Goal: Information Seeking & Learning: Learn about a topic

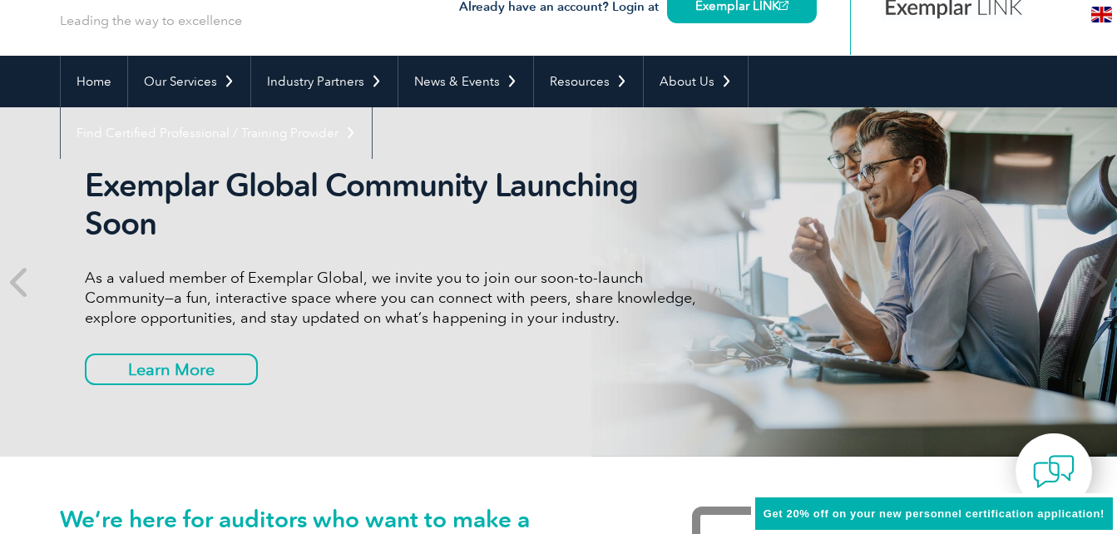
scroll to position [111, 0]
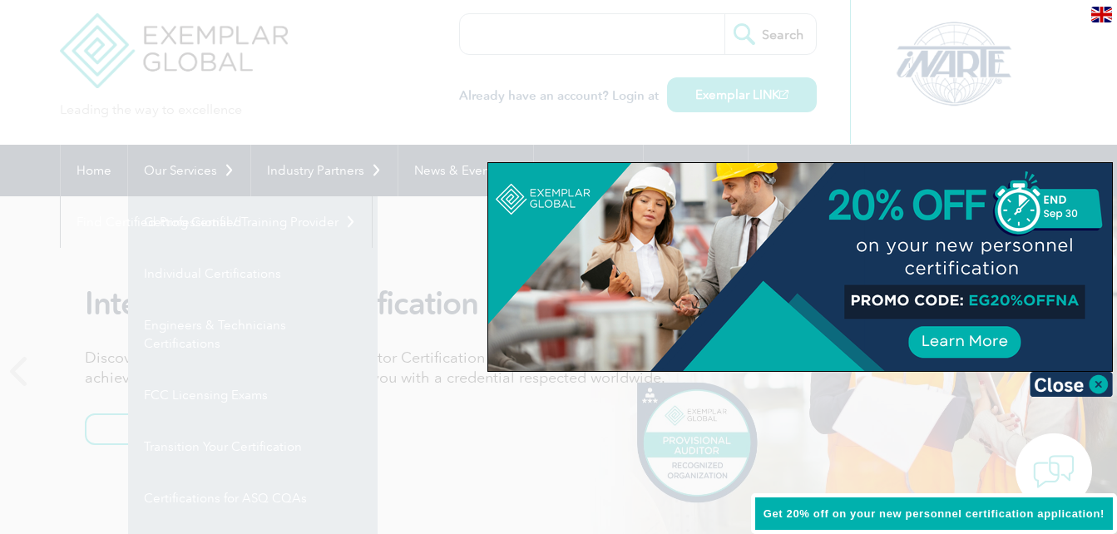
scroll to position [0, 0]
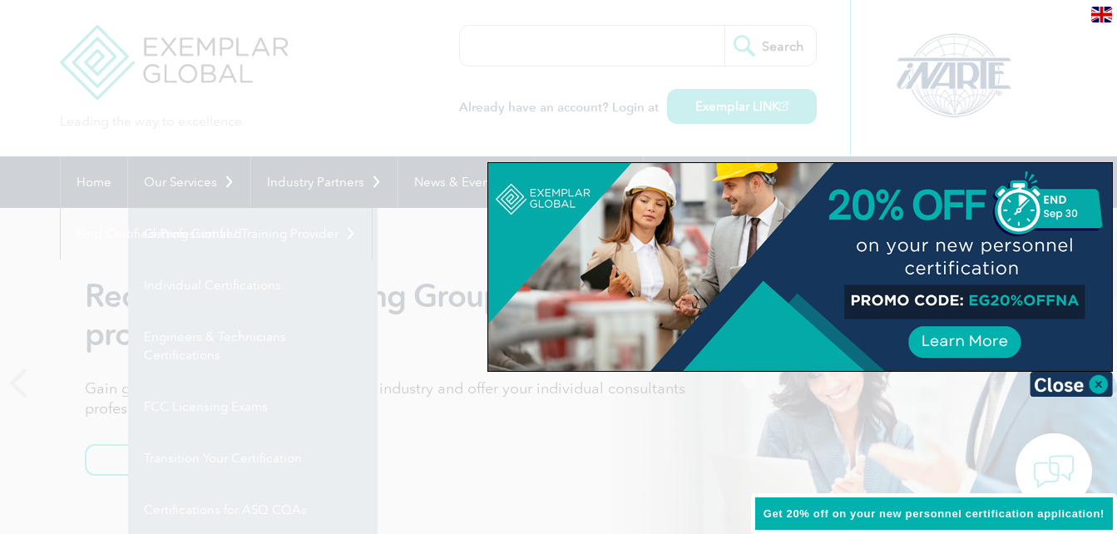
click at [394, 90] on div at bounding box center [558, 267] width 1117 height 534
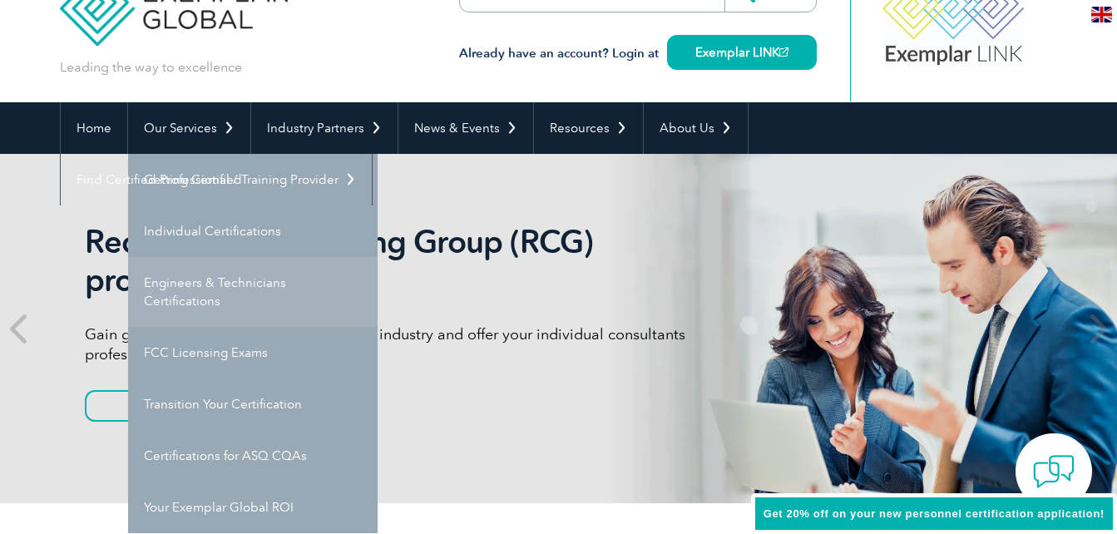
scroll to position [56, 0]
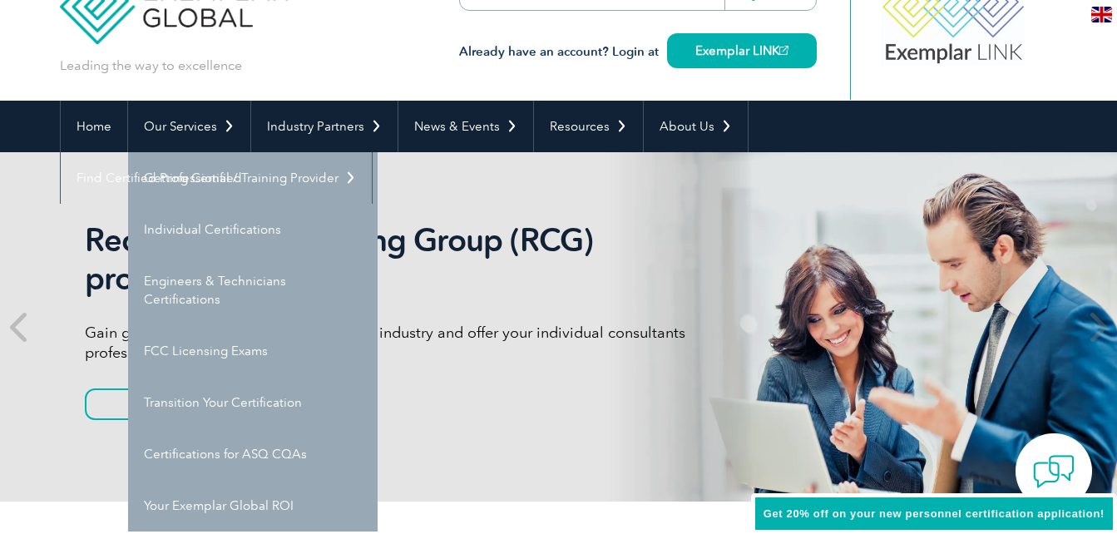
click at [1101, 14] on img at bounding box center [1101, 15] width 21 height 16
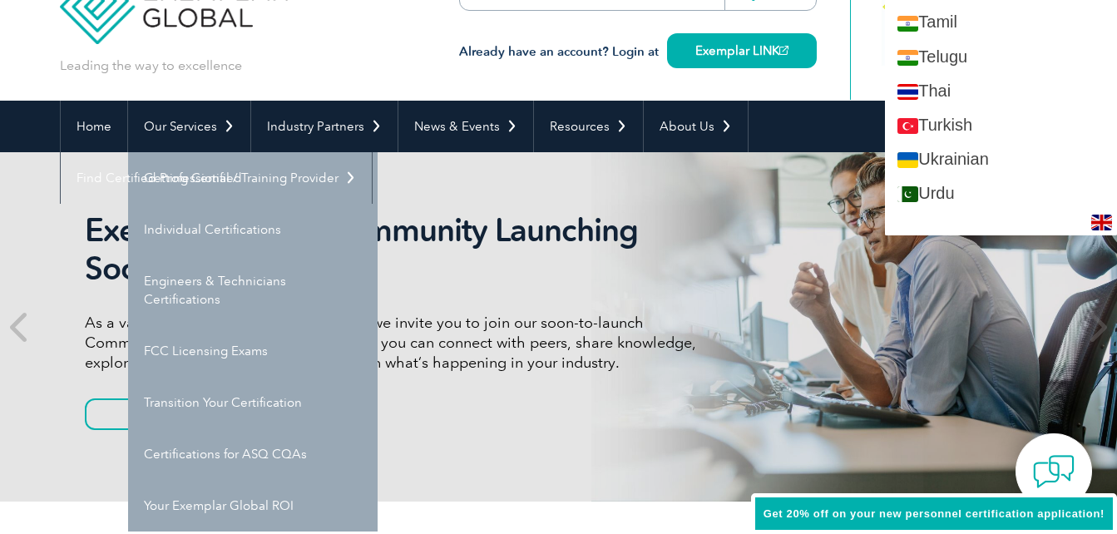
scroll to position [2995, 0]
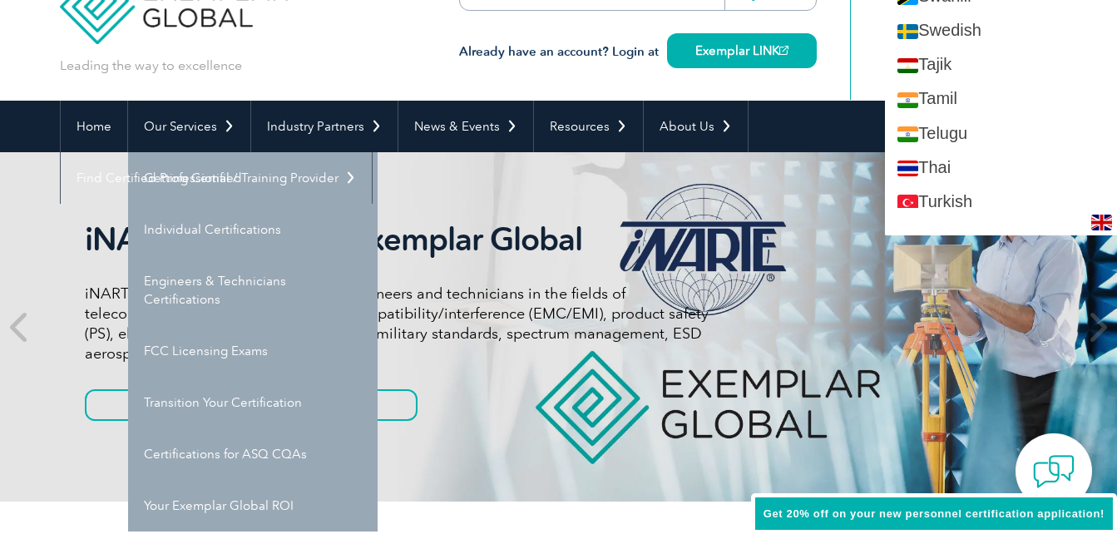
click at [320, 64] on div "Leading the way to excellence Search" at bounding box center [559, 22] width 998 height 156
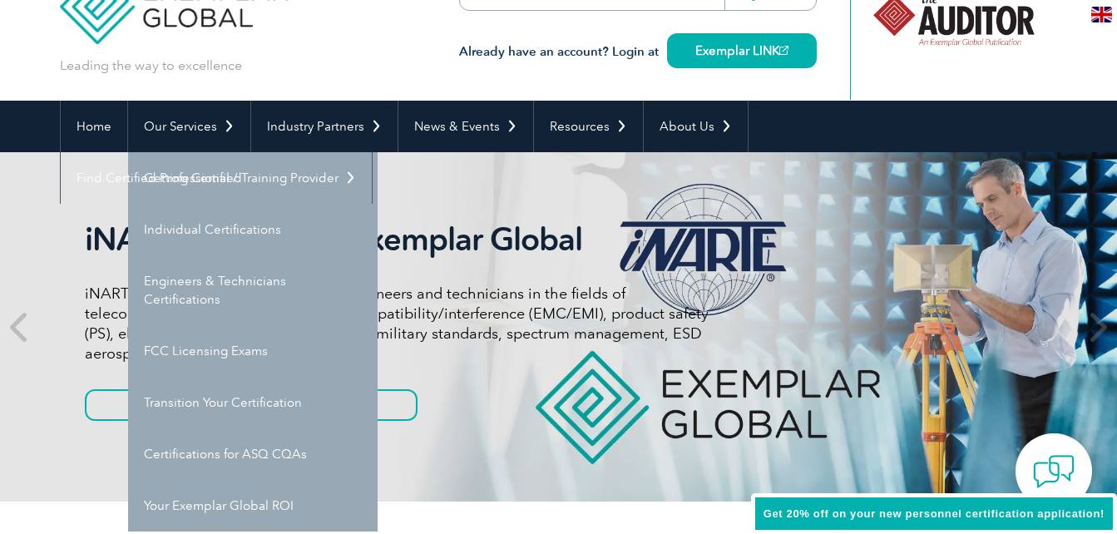
click at [166, 232] on link "Individual Certifications" at bounding box center [253, 230] width 250 height 52
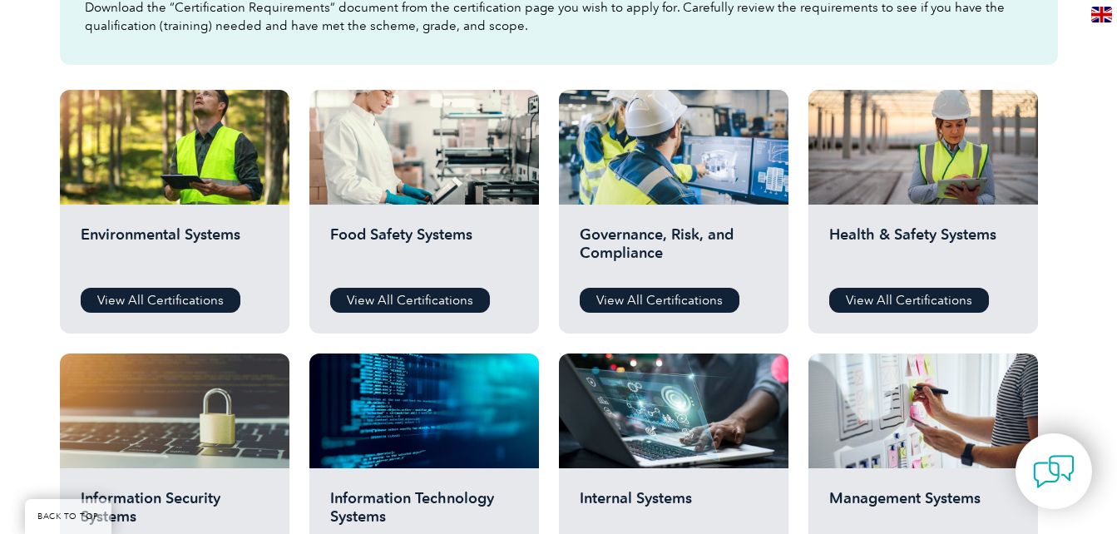
scroll to position [555, 0]
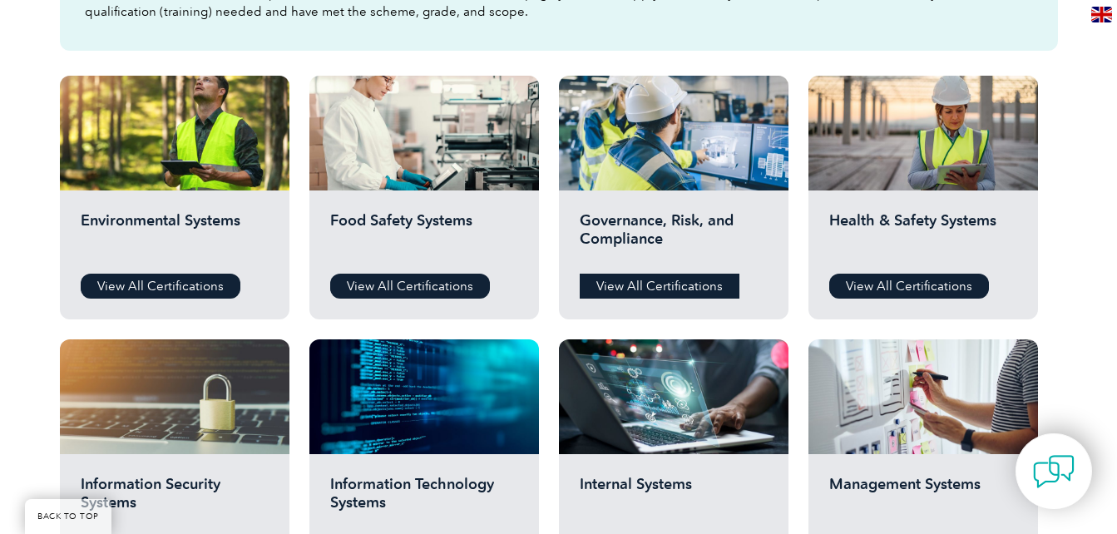
click at [641, 284] on link "View All Certifications" at bounding box center [660, 286] width 160 height 25
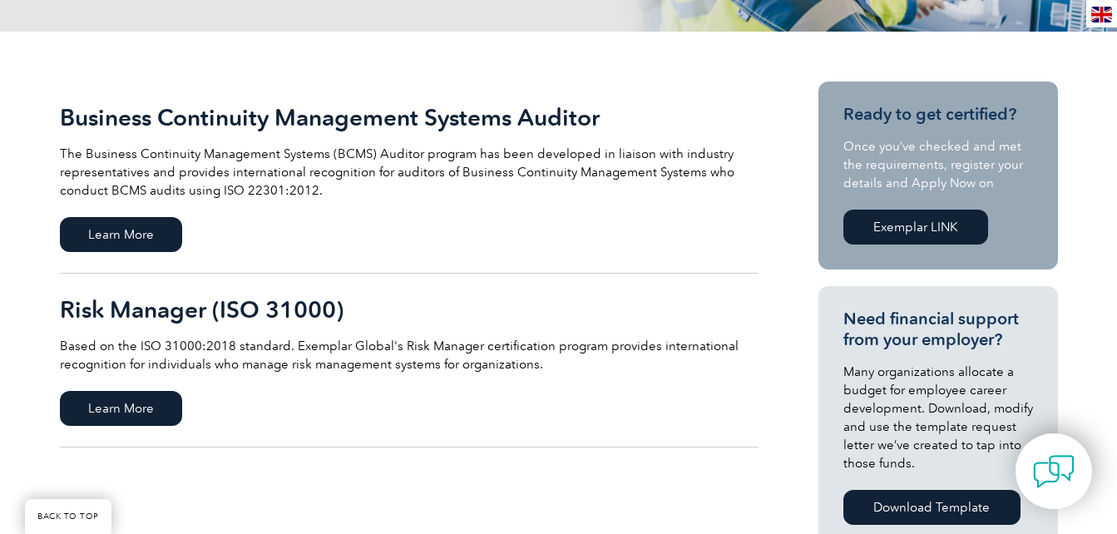
scroll to position [360, 0]
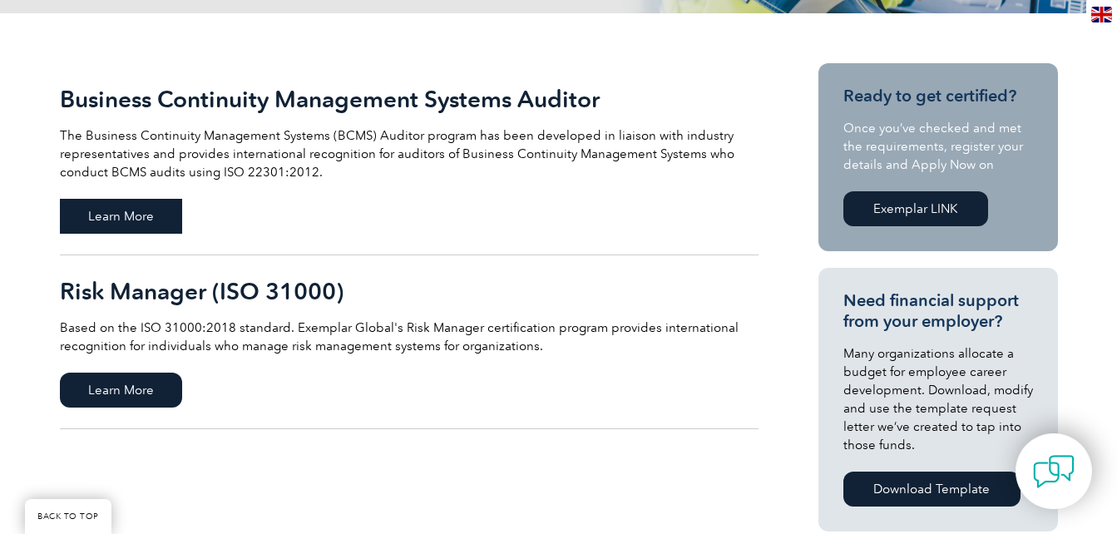
click at [137, 217] on span "Learn More" at bounding box center [121, 216] width 122 height 35
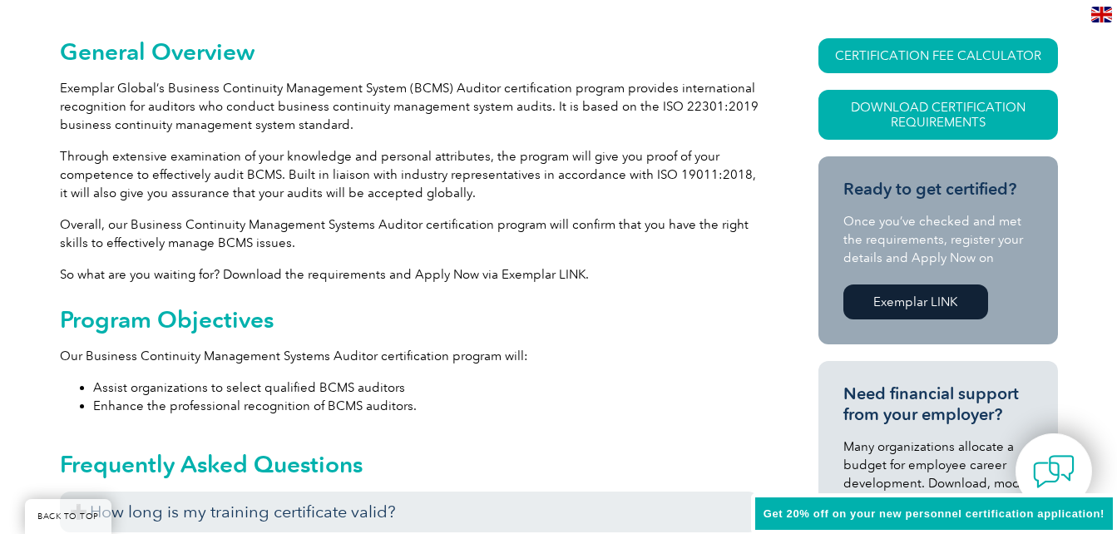
scroll to position [388, 0]
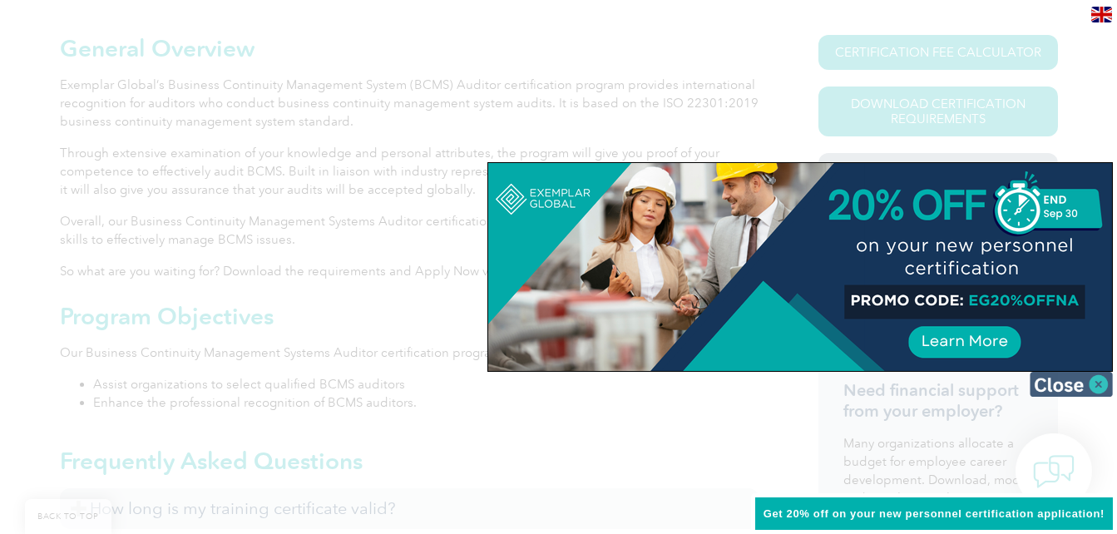
click at [1106, 381] on img at bounding box center [1071, 384] width 83 height 25
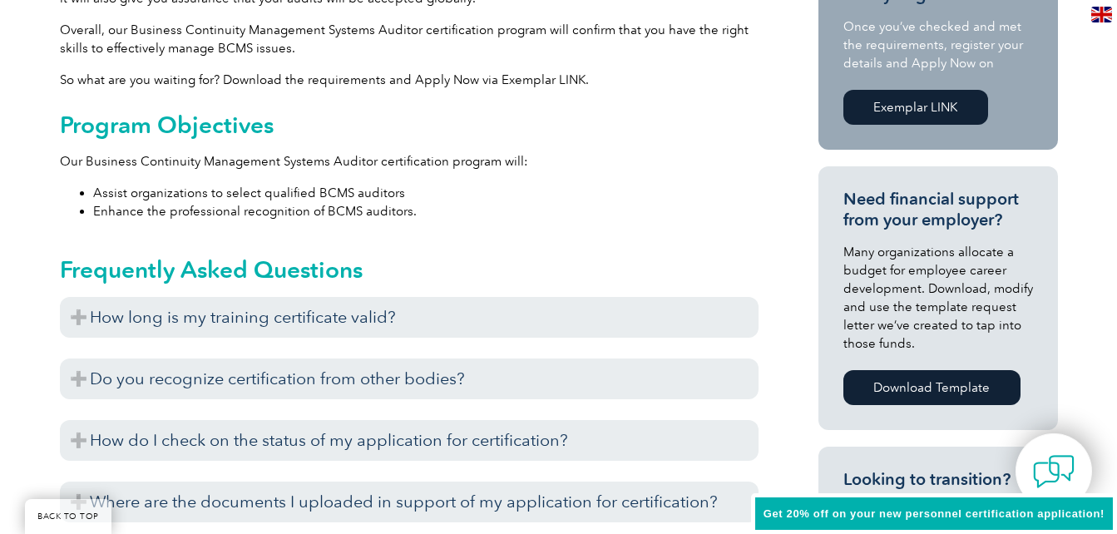
scroll to position [582, 0]
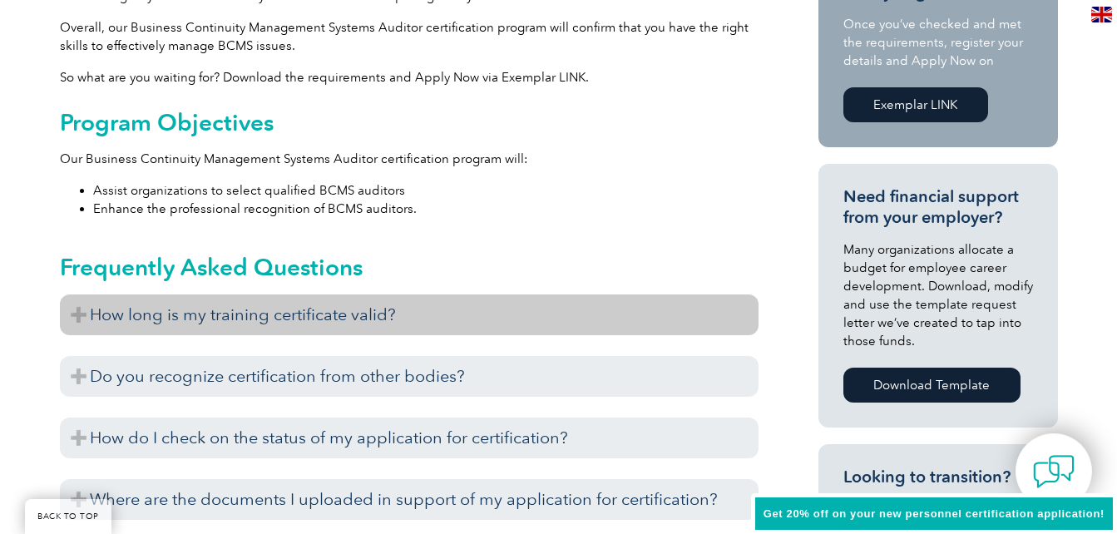
click at [347, 325] on h3 "How long is my training certificate valid?" at bounding box center [409, 314] width 699 height 41
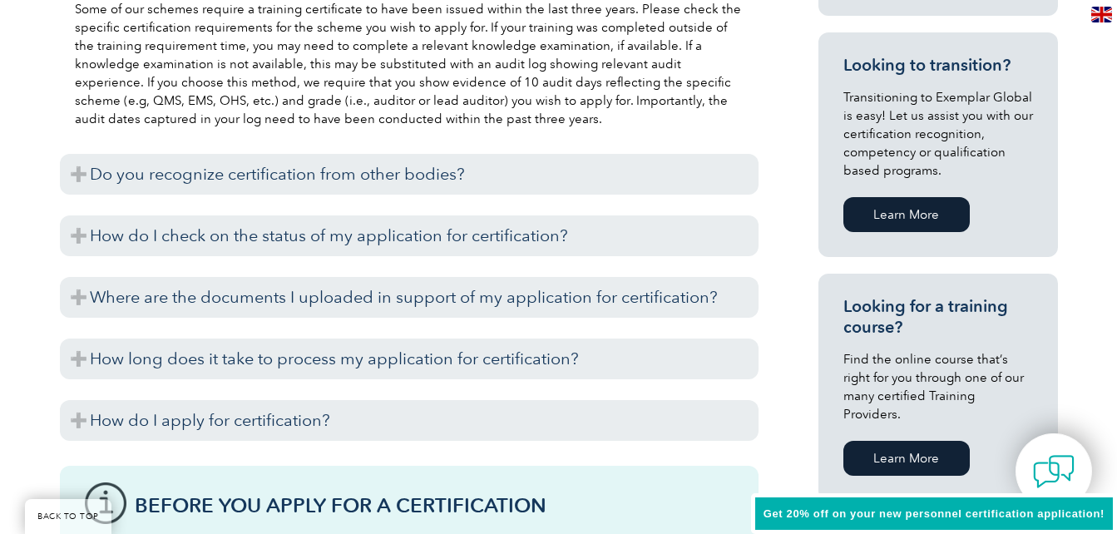
scroll to position [998, 0]
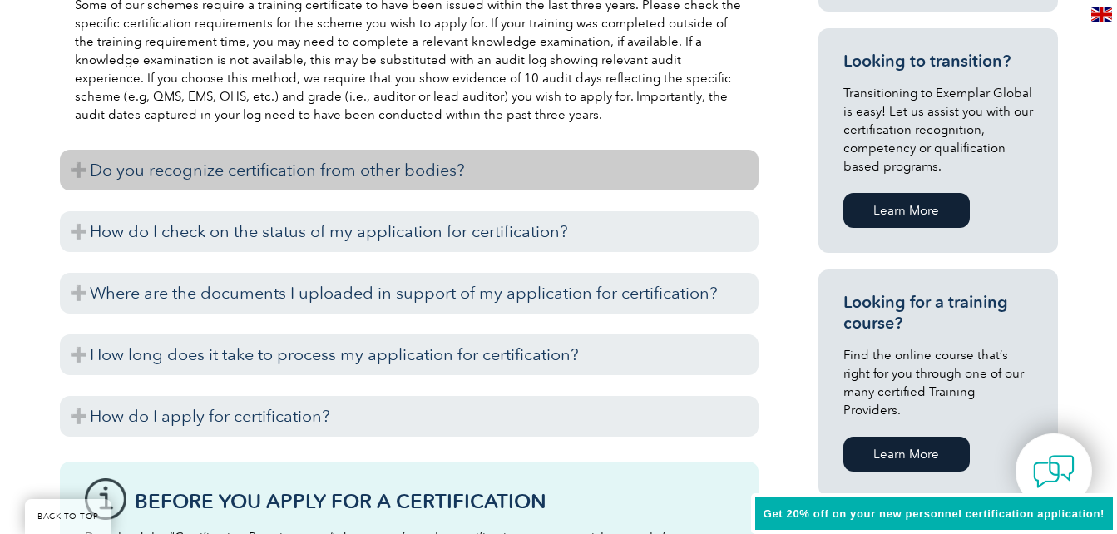
click at [324, 176] on h3 "Do you recognize certification from other bodies?" at bounding box center [409, 170] width 699 height 41
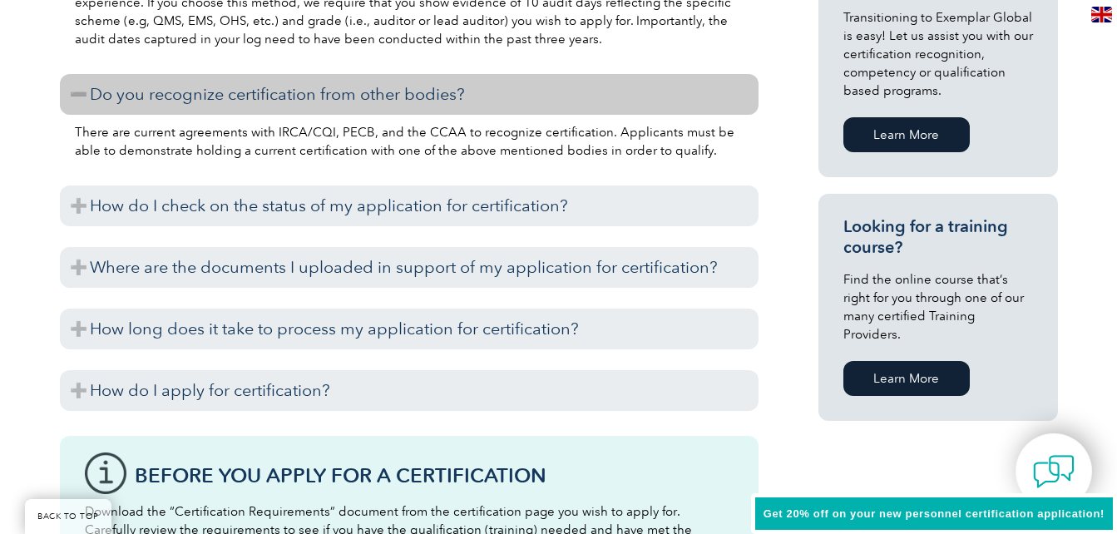
scroll to position [1081, 0]
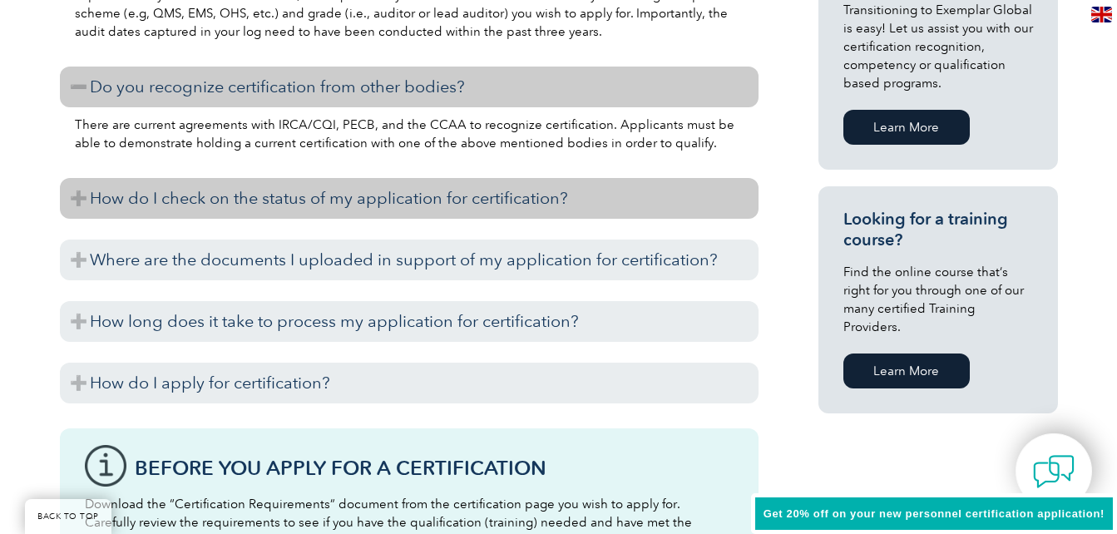
click at [326, 212] on h3 "How do I check on the status of my application for certification?" at bounding box center [409, 198] width 699 height 41
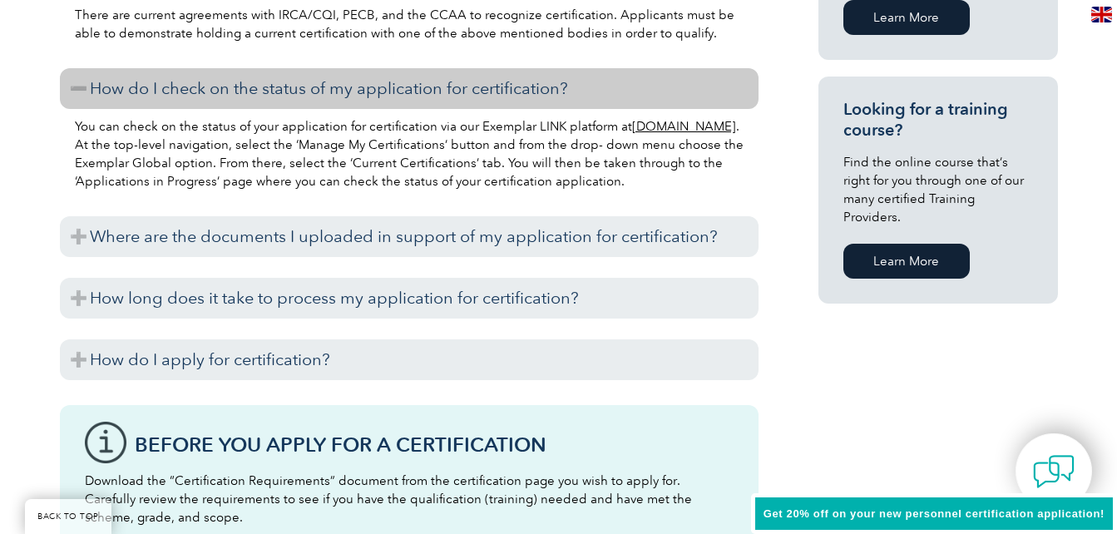
scroll to position [1192, 0]
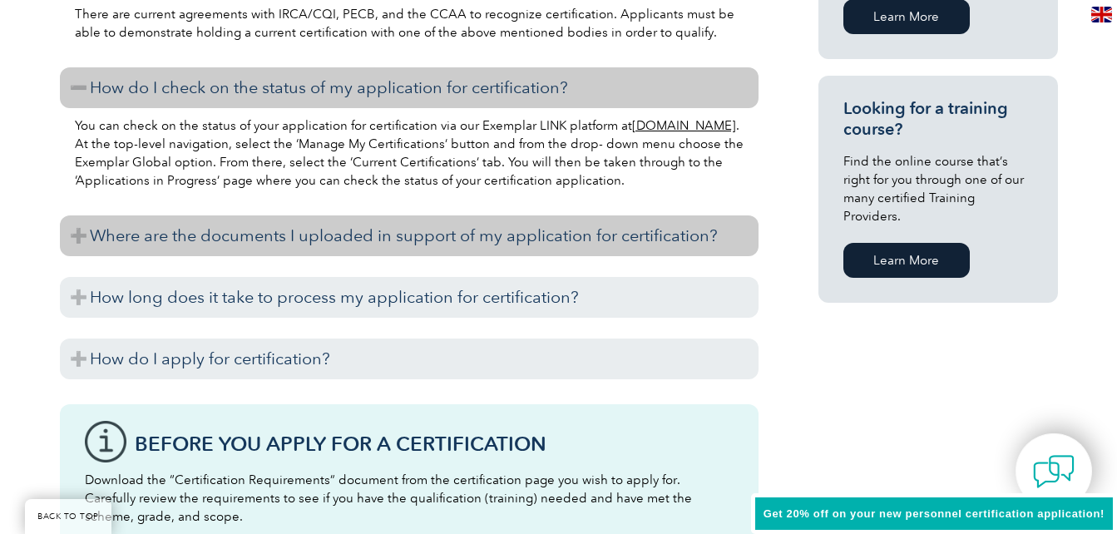
click at [310, 245] on h3 "Where are the documents I uploaded in support of my application for certificati…" at bounding box center [409, 235] width 699 height 41
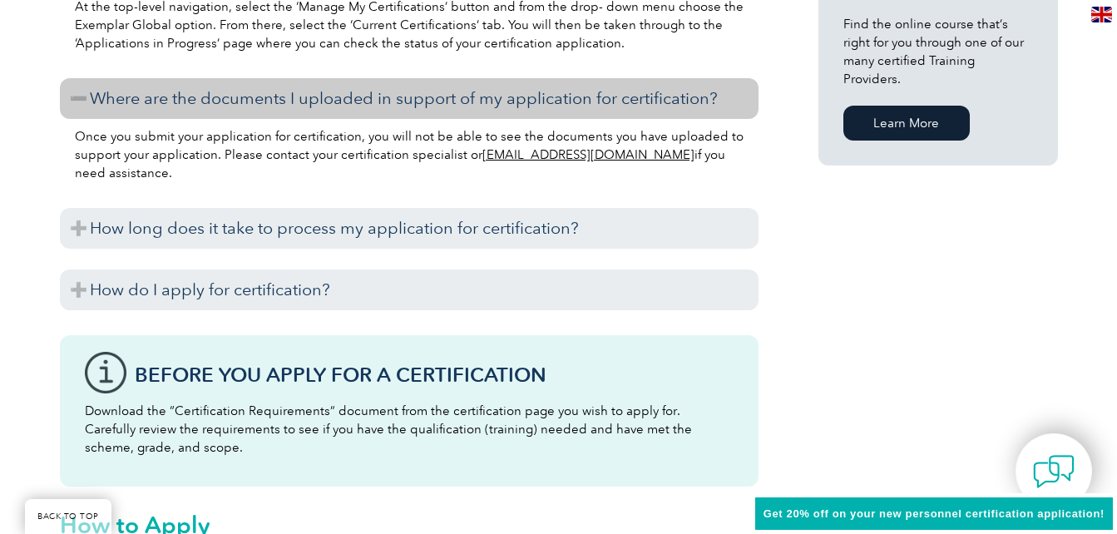
scroll to position [1331, 0]
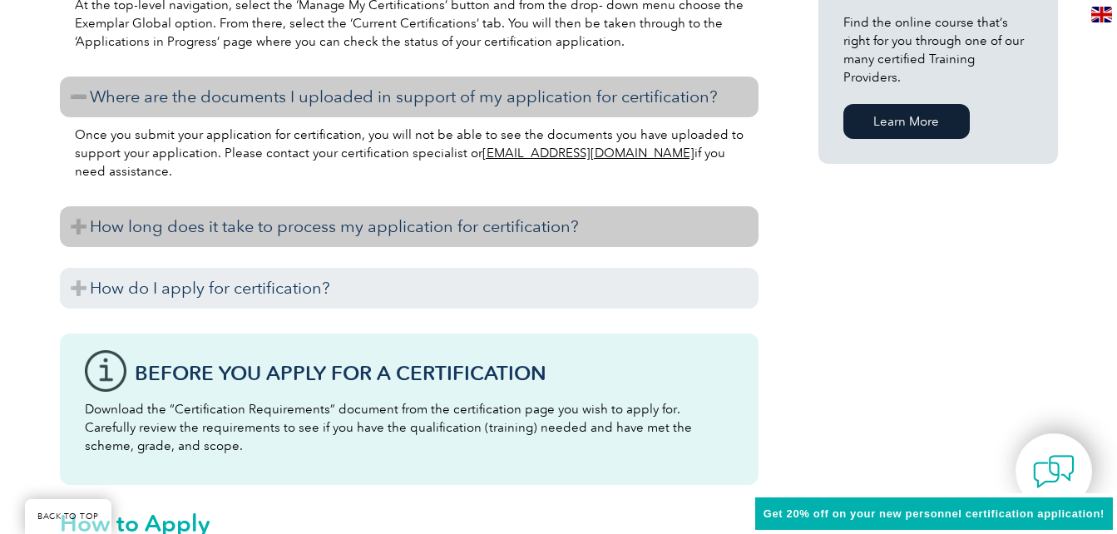
click at [319, 240] on h3 "How long does it take to process my application for certification?" at bounding box center [409, 226] width 699 height 41
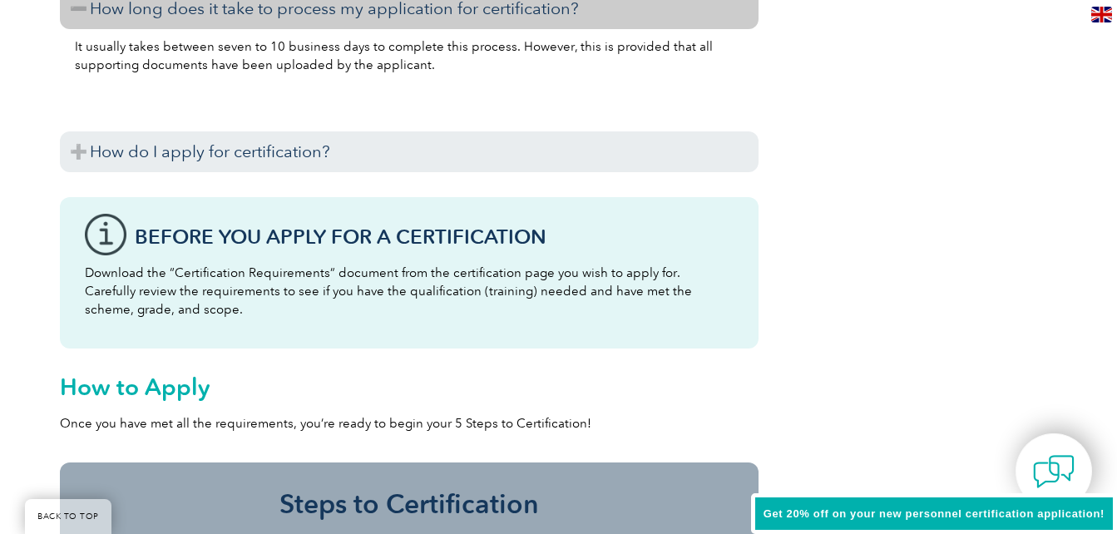
scroll to position [1553, 0]
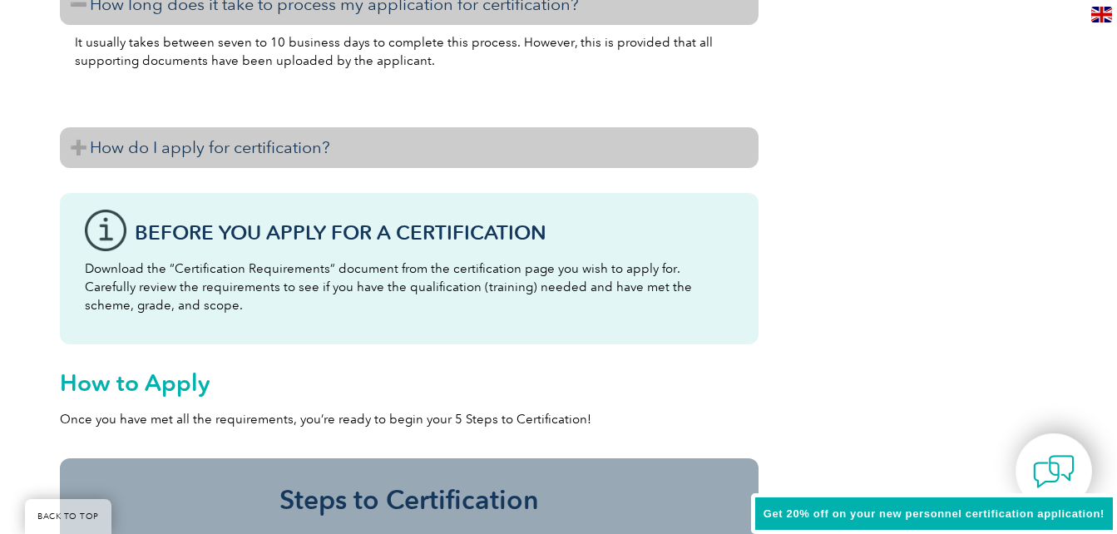
click at [341, 162] on h3 "How do I apply for certification?" at bounding box center [409, 147] width 699 height 41
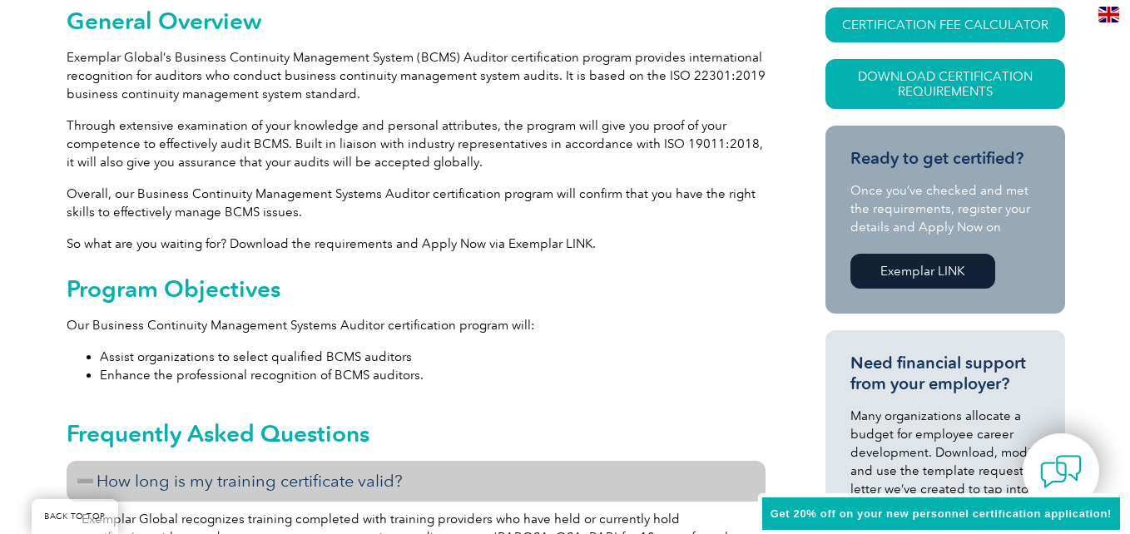
scroll to position [250, 0]
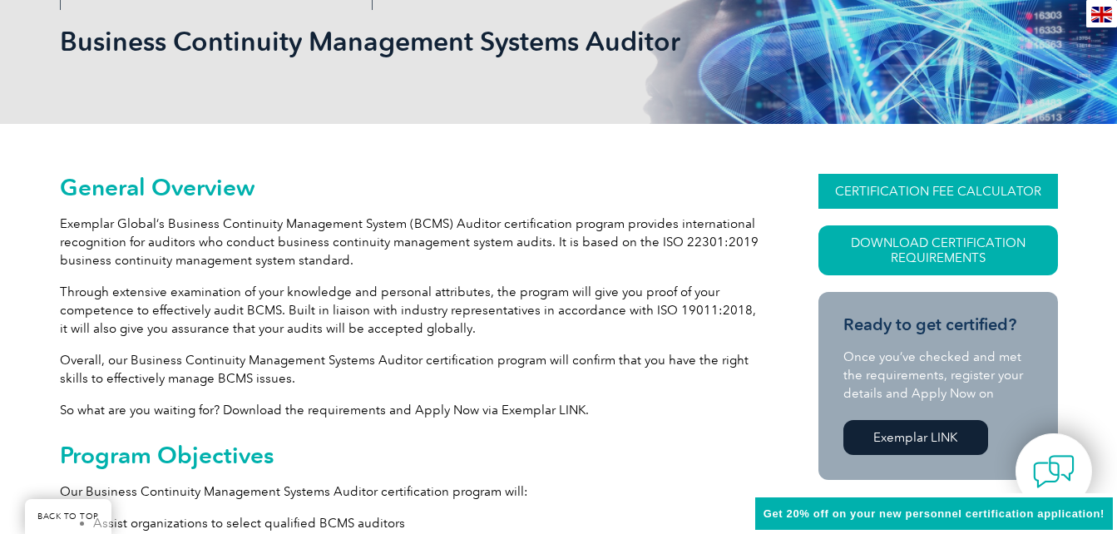
click at [993, 195] on link "CERTIFICATION FEE CALCULATOR" at bounding box center [939, 191] width 240 height 35
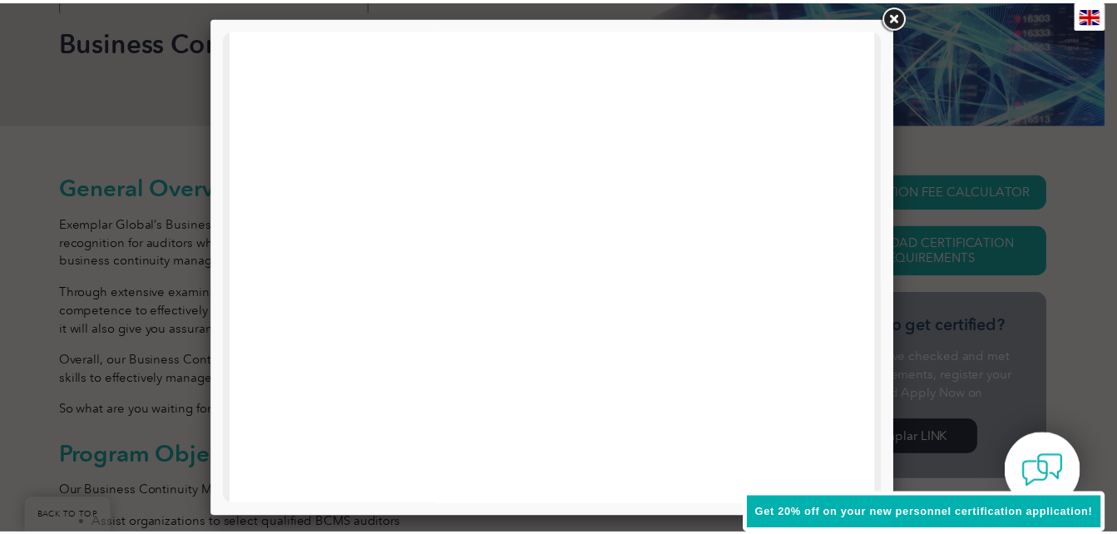
scroll to position [817, 0]
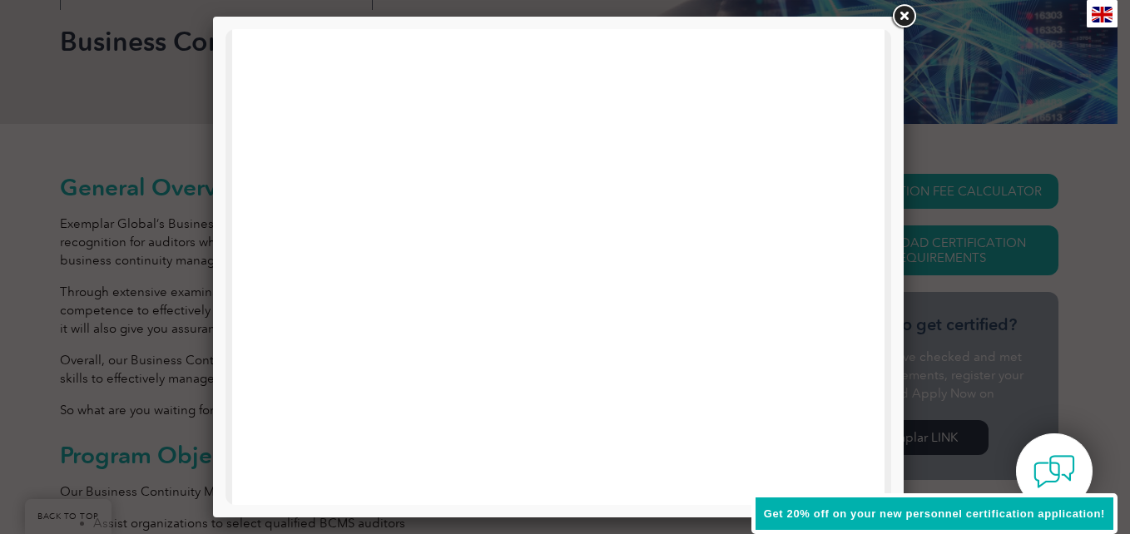
click at [908, 20] on link at bounding box center [903, 17] width 30 height 30
